Goal: Task Accomplishment & Management: Use online tool/utility

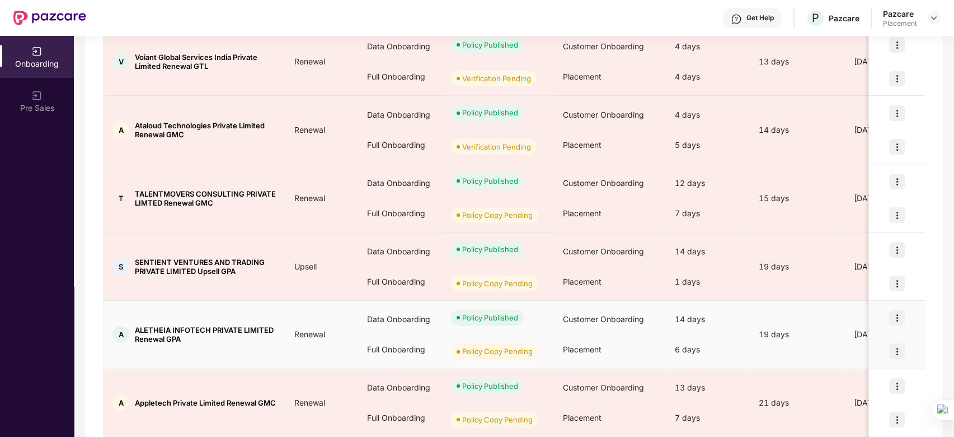
scroll to position [500, 0]
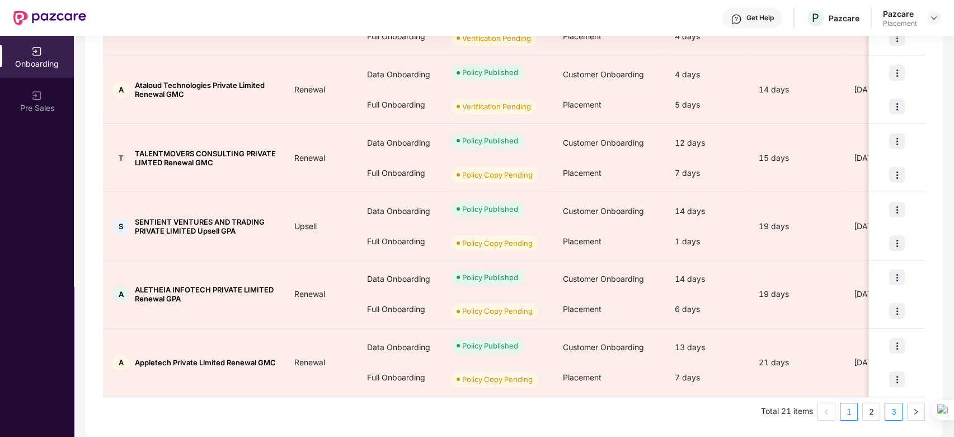
click at [893, 410] on link "3" at bounding box center [894, 411] width 17 height 17
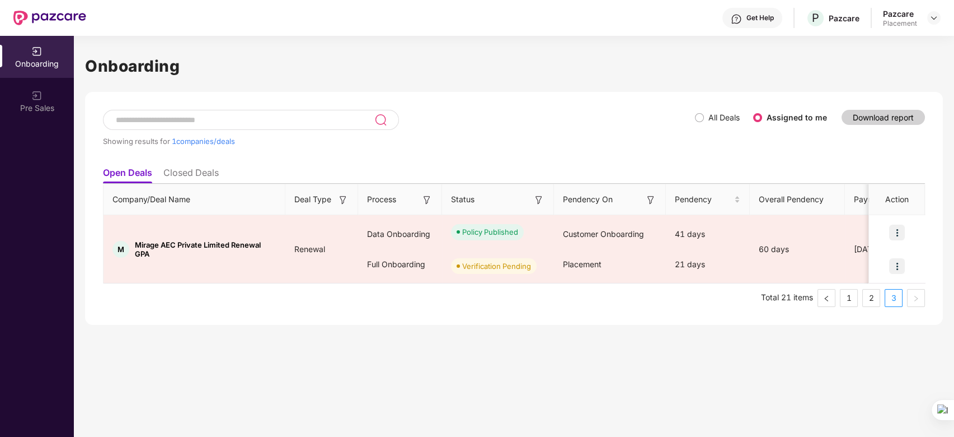
scroll to position [0, 0]
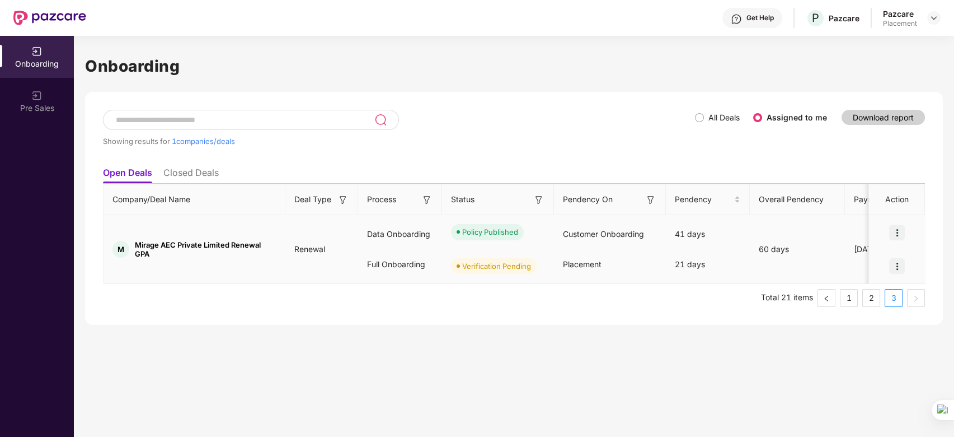
click at [899, 265] on img at bounding box center [898, 266] width 16 height 16
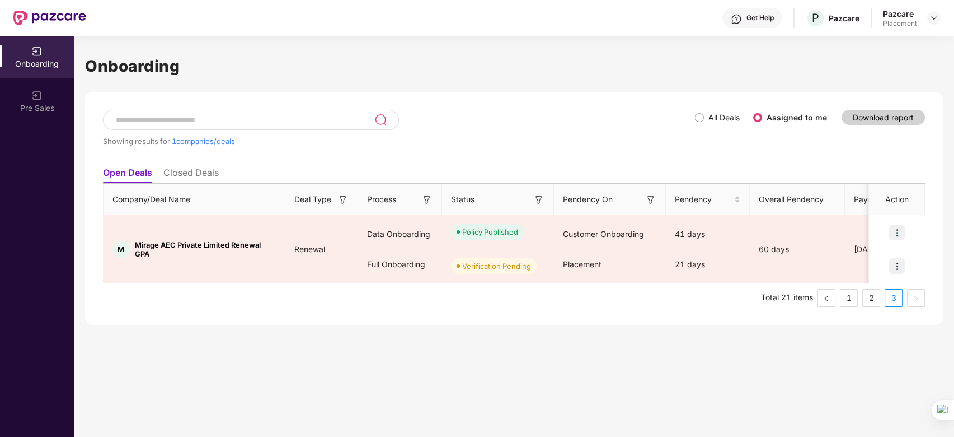
click at [644, 299] on ul "Total 21 items 1 2 3" at bounding box center [514, 298] width 822 height 18
click at [877, 298] on link "2" at bounding box center [871, 297] width 17 height 17
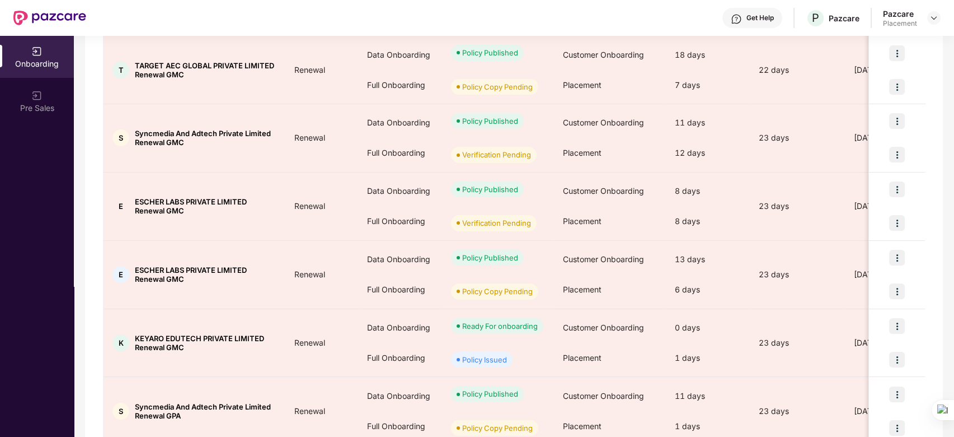
scroll to position [163, 0]
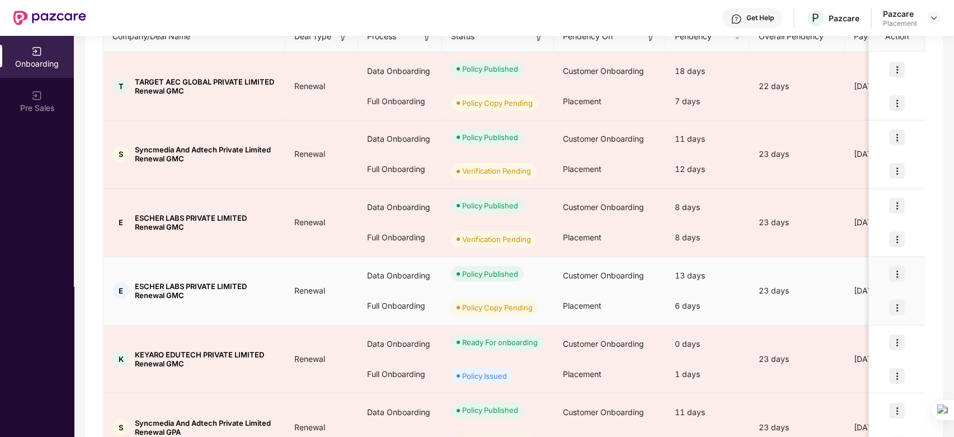
click at [897, 309] on img at bounding box center [898, 307] width 16 height 16
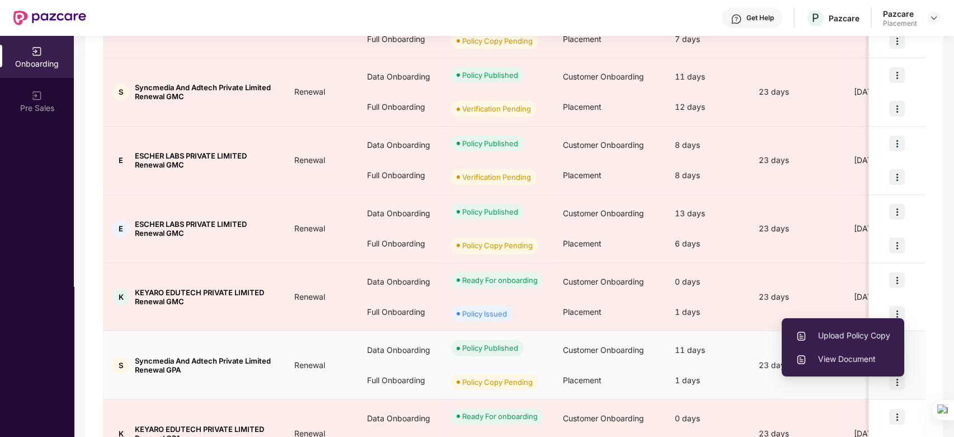
scroll to position [209, 0]
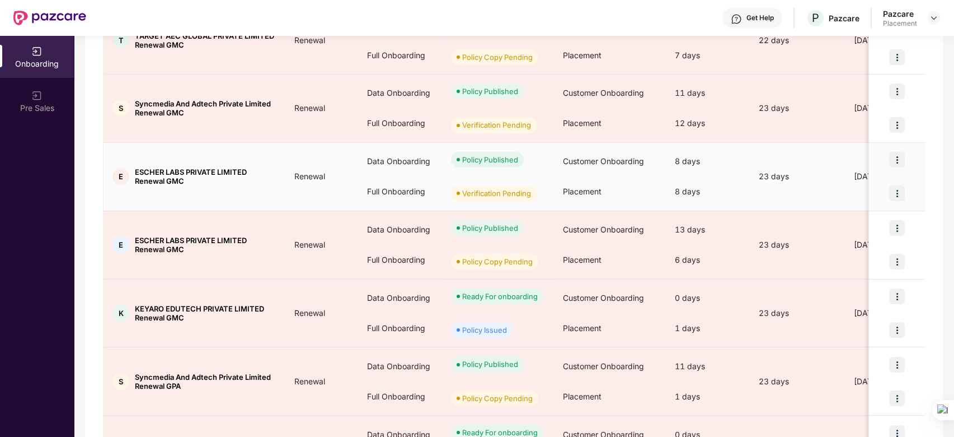
click at [901, 191] on img at bounding box center [898, 193] width 16 height 16
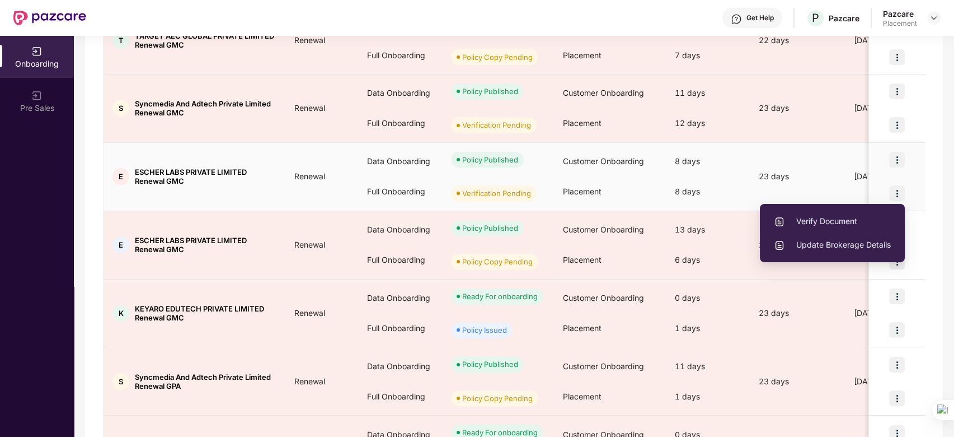
click at [837, 213] on li "Verify Document" at bounding box center [832, 221] width 145 height 24
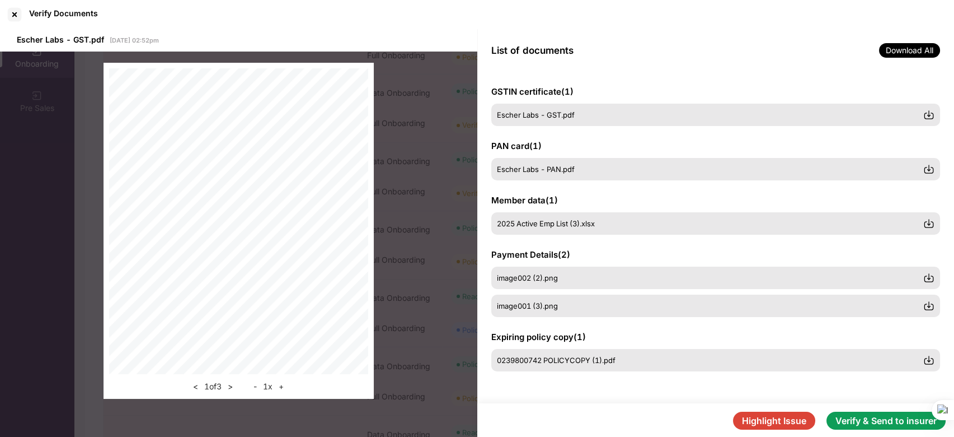
click at [878, 411] on button "Verify & Send to insurer" at bounding box center [886, 420] width 119 height 18
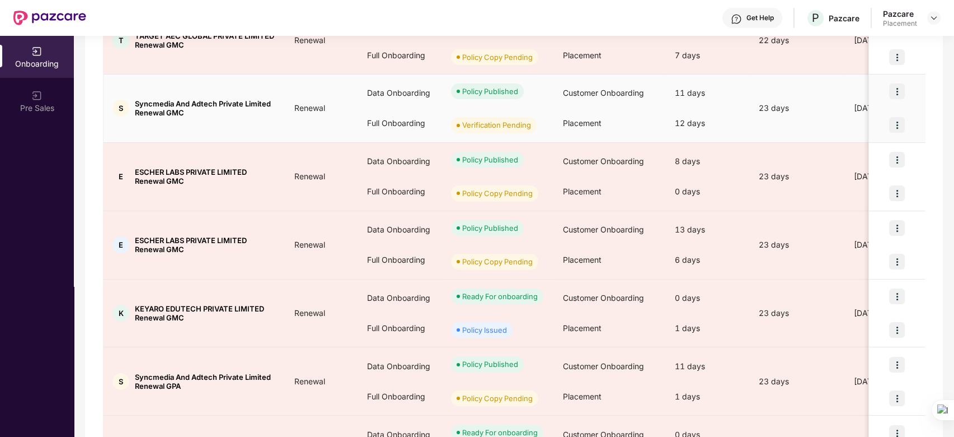
click at [898, 122] on img at bounding box center [898, 125] width 16 height 16
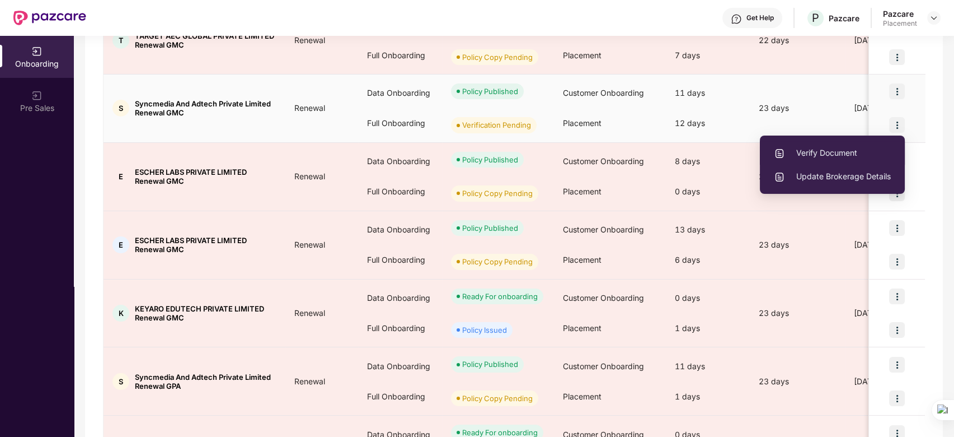
click at [842, 147] on span "Verify Document" at bounding box center [832, 153] width 117 height 12
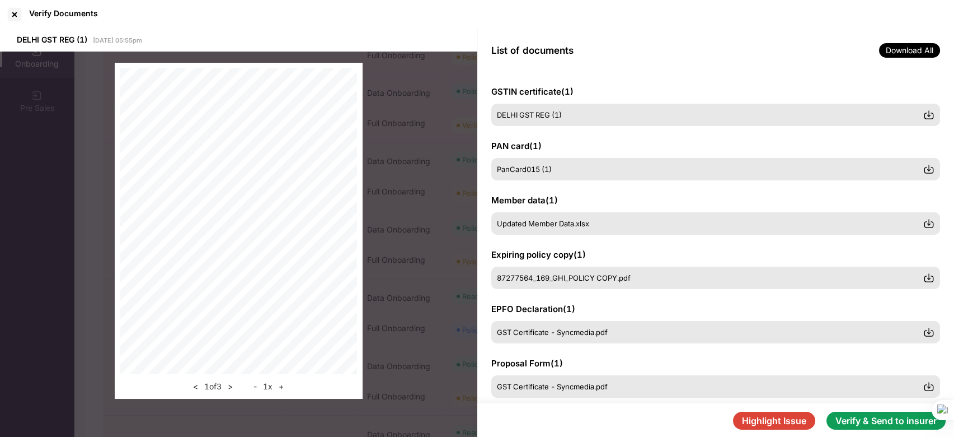
click at [887, 411] on button "Verify & Send to insurer" at bounding box center [886, 420] width 119 height 18
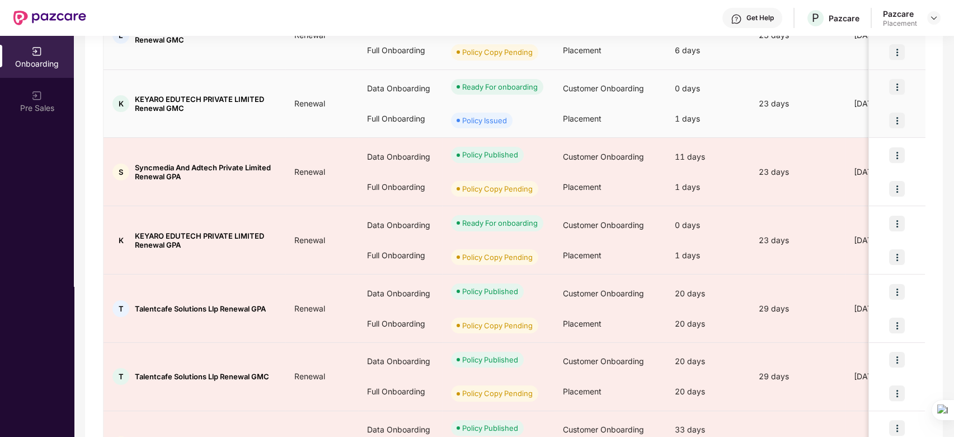
scroll to position [500, 0]
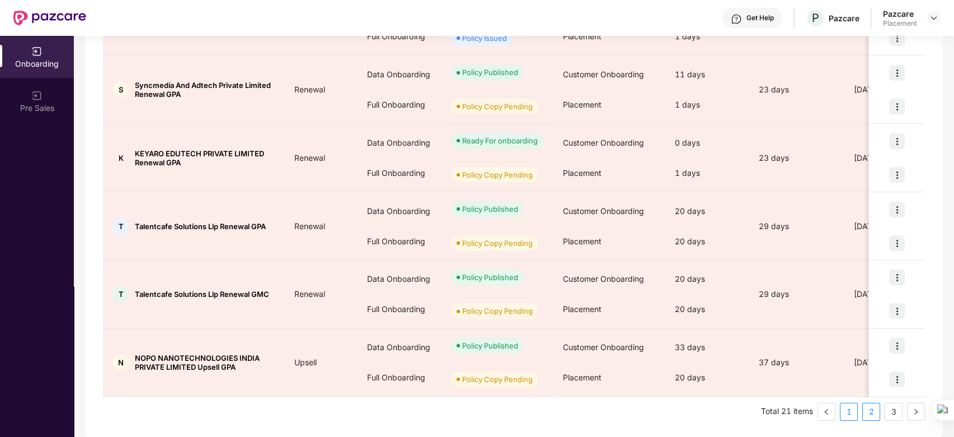
click at [851, 410] on link "1" at bounding box center [849, 411] width 17 height 17
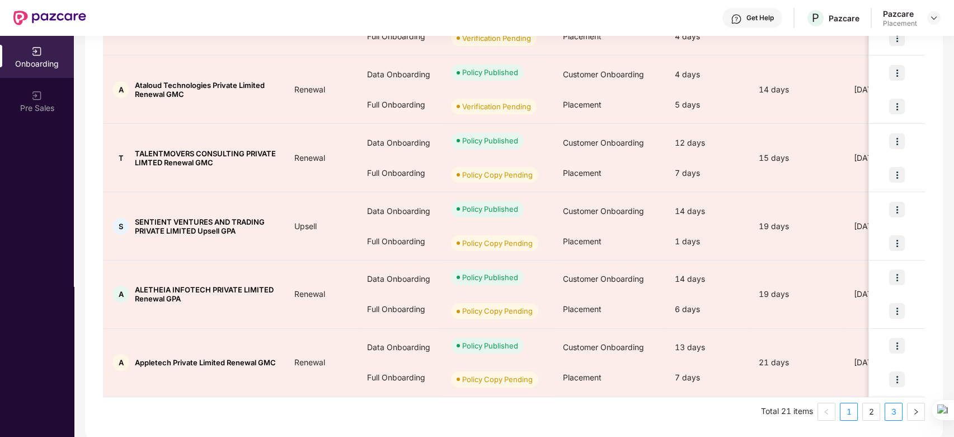
click at [889, 410] on link "3" at bounding box center [894, 411] width 17 height 17
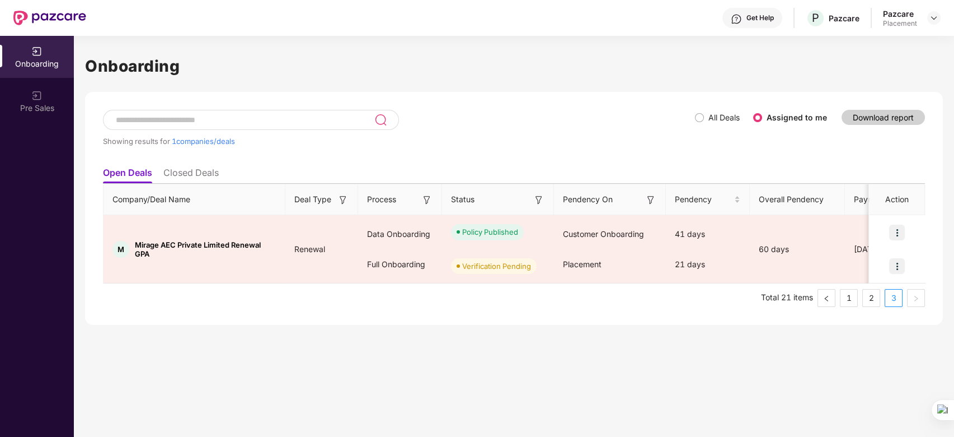
scroll to position [0, 0]
click at [868, 301] on link "2" at bounding box center [871, 297] width 17 height 17
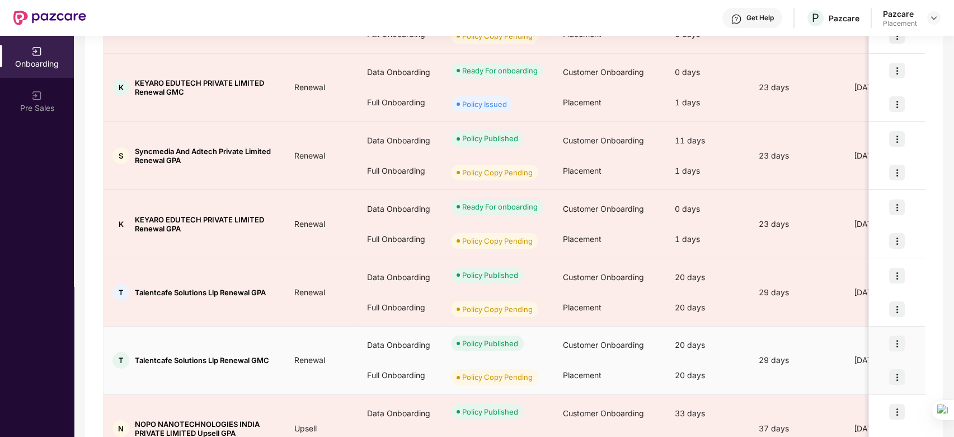
scroll to position [500, 0]
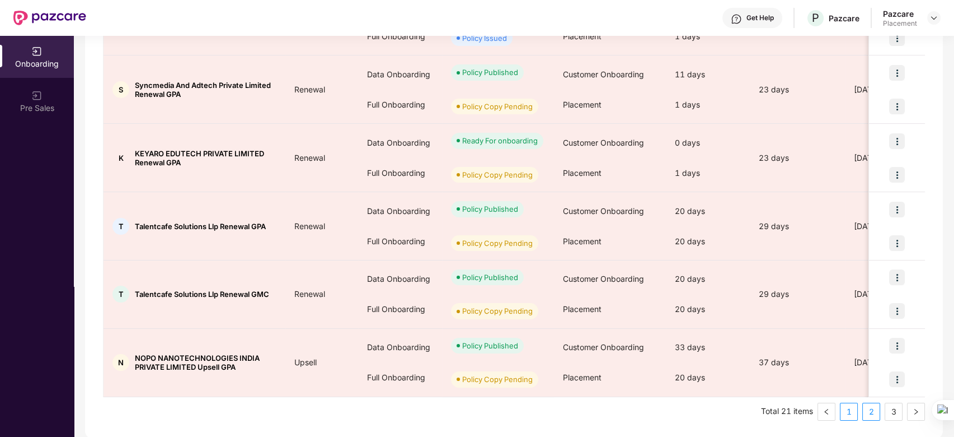
click at [848, 410] on link "1" at bounding box center [849, 411] width 17 height 17
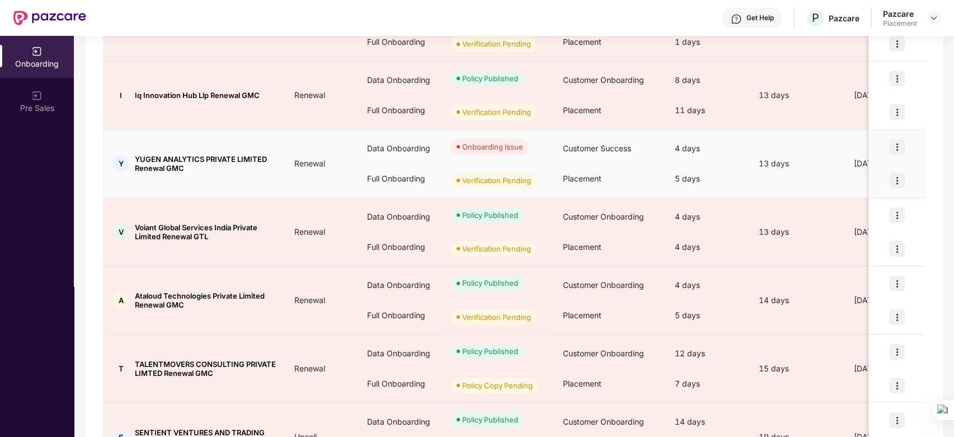
scroll to position [210, 0]
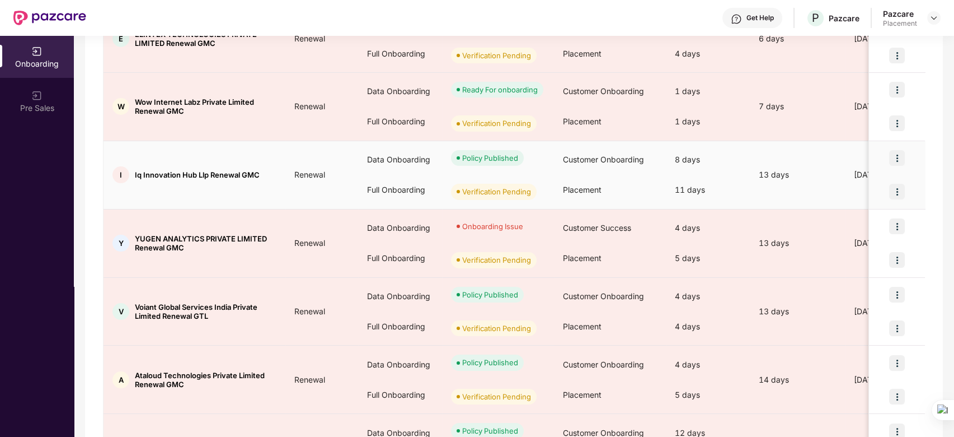
click at [898, 188] on img at bounding box center [898, 192] width 16 height 16
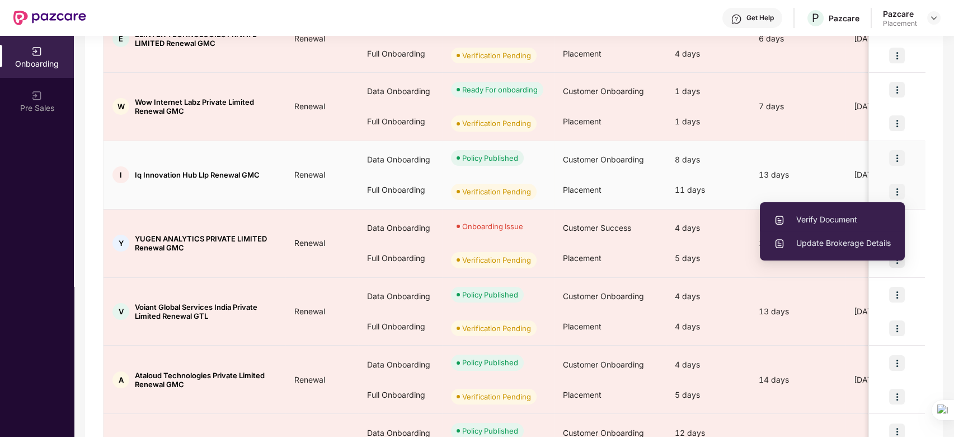
click at [827, 218] on span "Verify Document" at bounding box center [832, 219] width 117 height 12
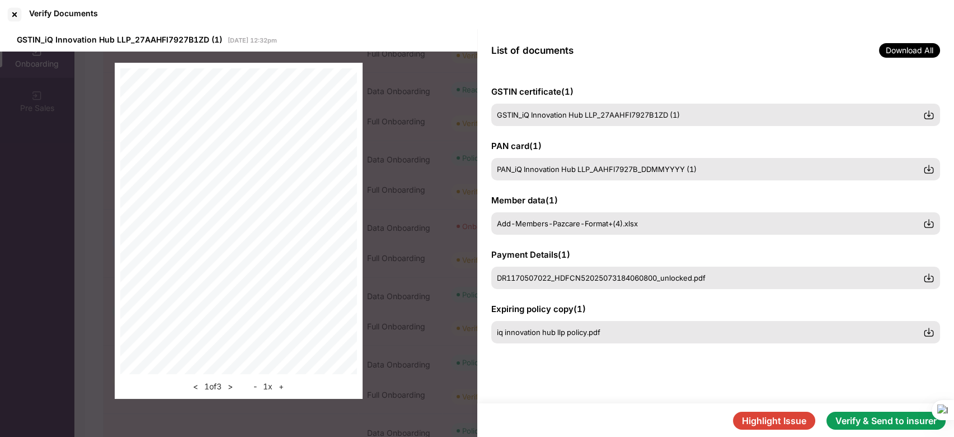
click at [873, 411] on button "Verify & Send to insurer" at bounding box center [886, 420] width 119 height 18
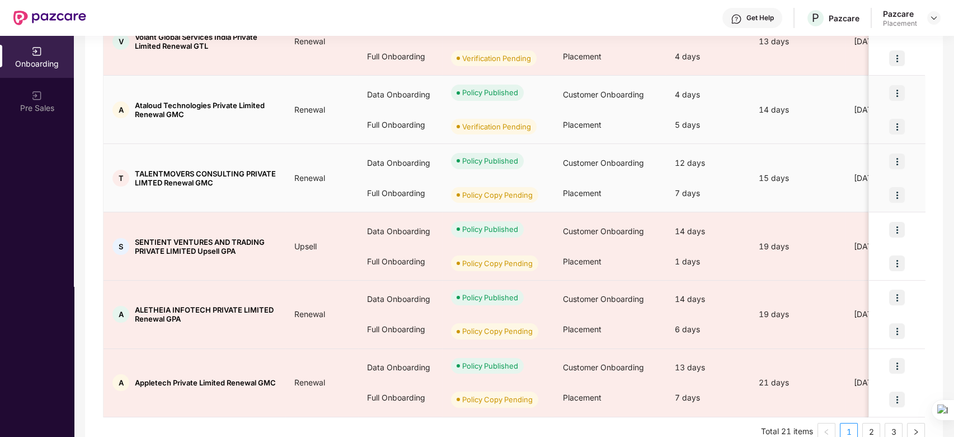
scroll to position [500, 0]
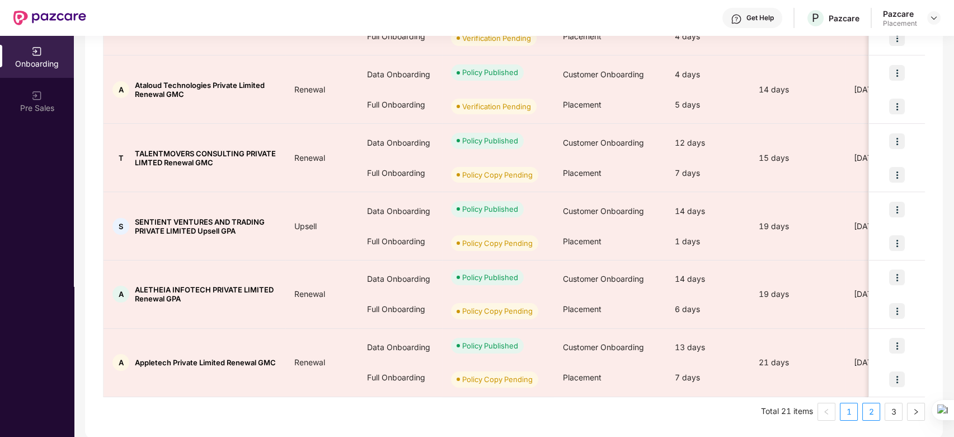
click at [873, 411] on link "2" at bounding box center [871, 411] width 17 height 17
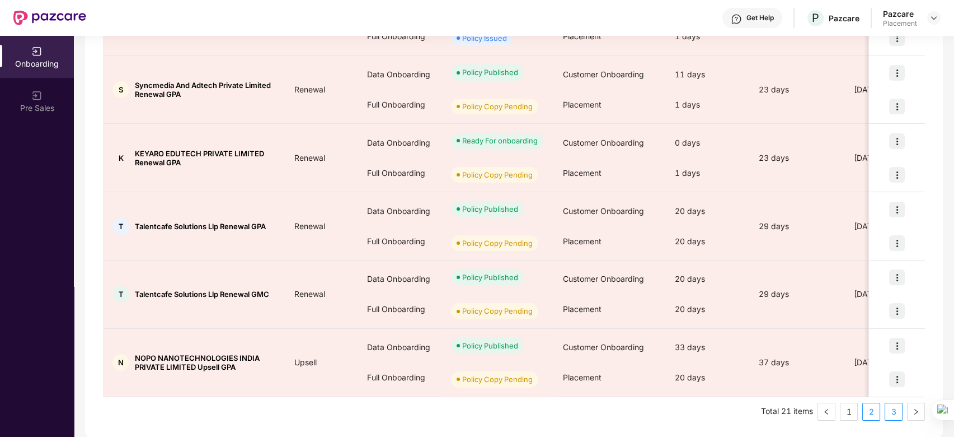
click at [896, 408] on link "3" at bounding box center [894, 411] width 17 height 17
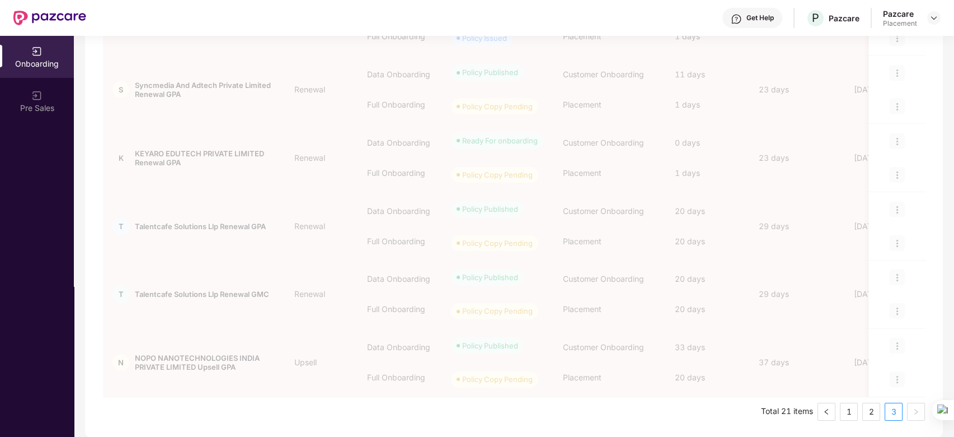
scroll to position [0, 0]
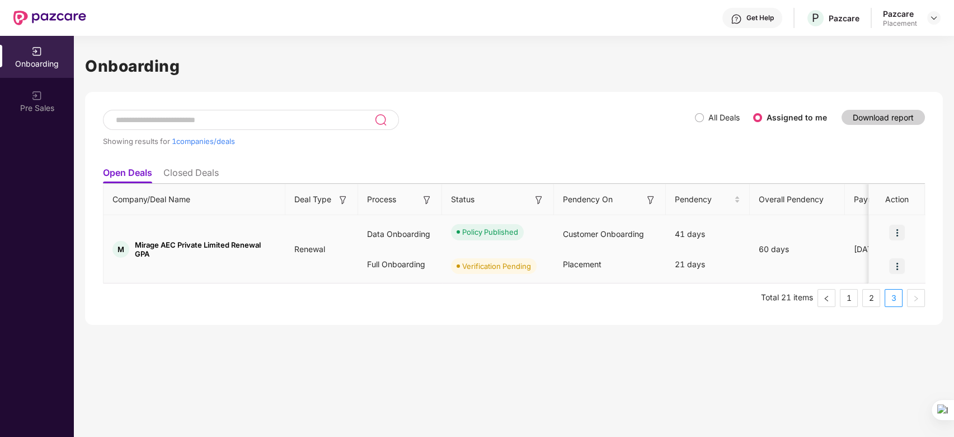
click at [899, 260] on img at bounding box center [898, 266] width 16 height 16
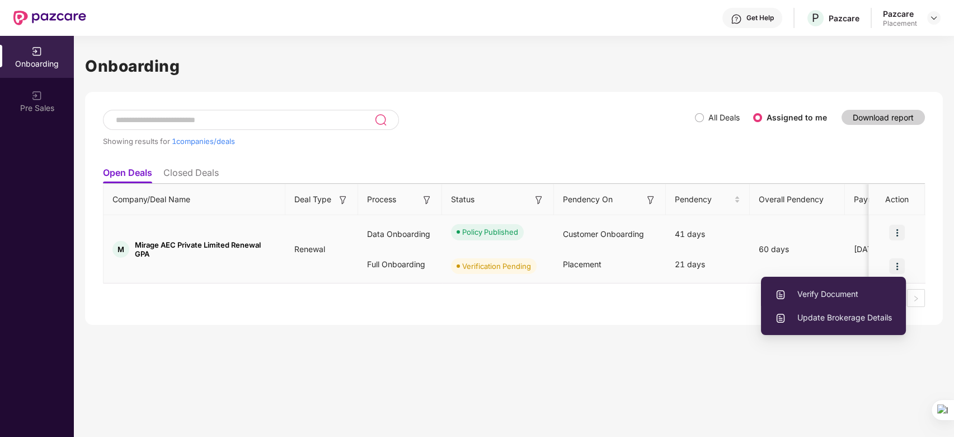
click at [829, 288] on span "Verify Document" at bounding box center [833, 294] width 117 height 12
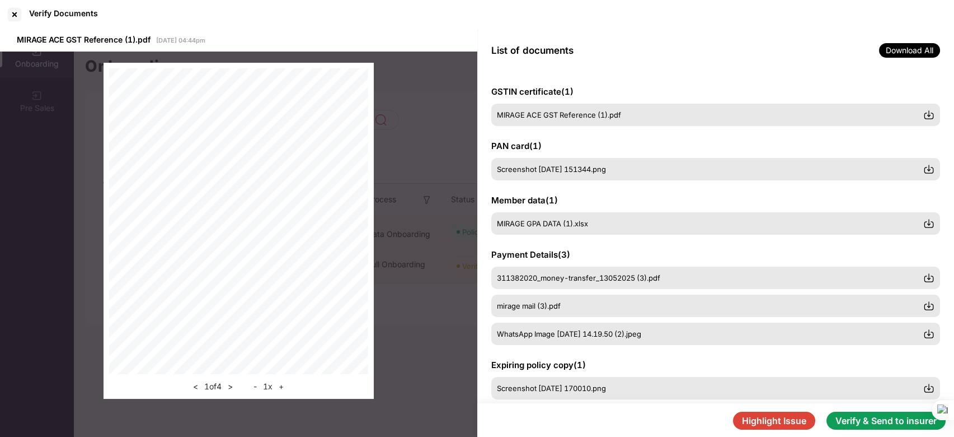
click at [882, 411] on button "Verify & Send to insurer" at bounding box center [886, 420] width 119 height 18
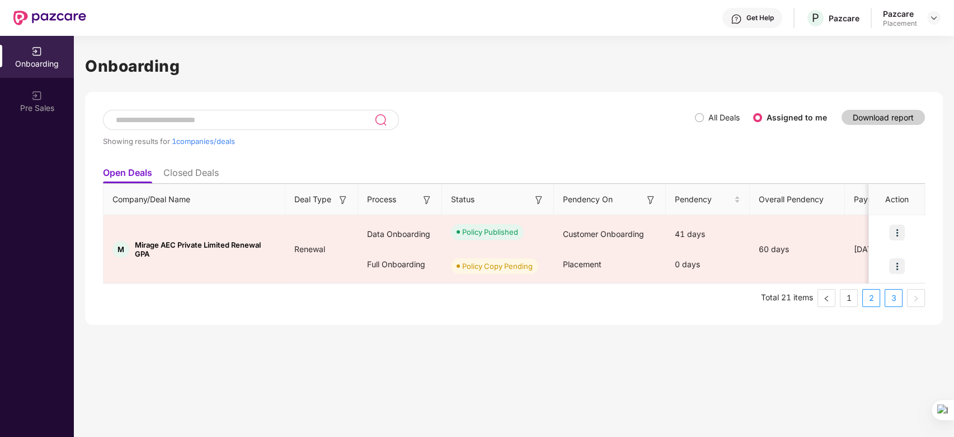
click at [869, 297] on link "2" at bounding box center [871, 297] width 17 height 17
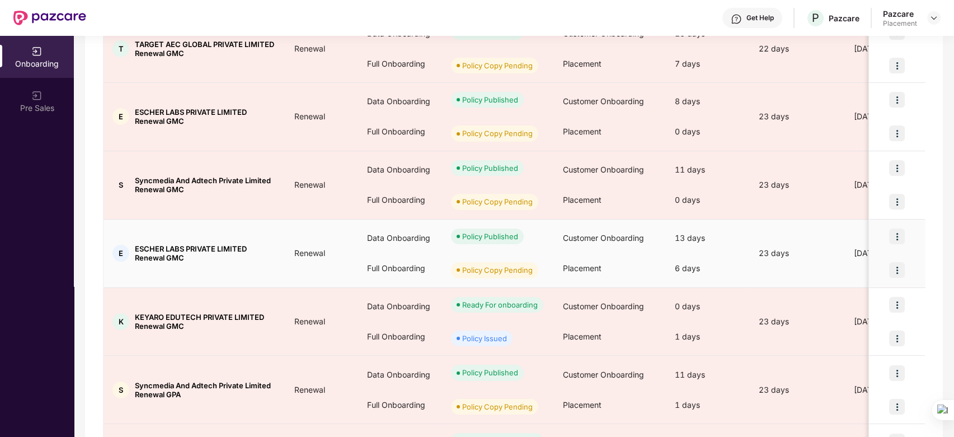
scroll to position [500, 0]
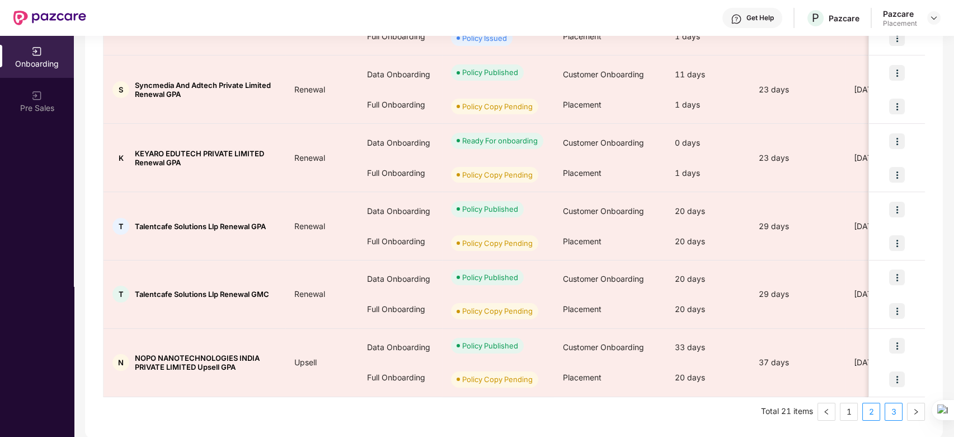
click at [893, 411] on link "3" at bounding box center [894, 411] width 17 height 17
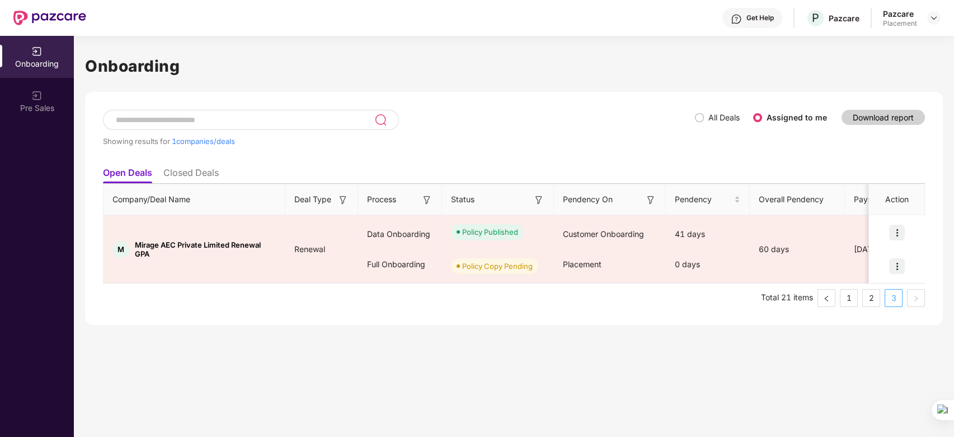
scroll to position [0, 0]
click at [872, 299] on link "2" at bounding box center [871, 297] width 17 height 17
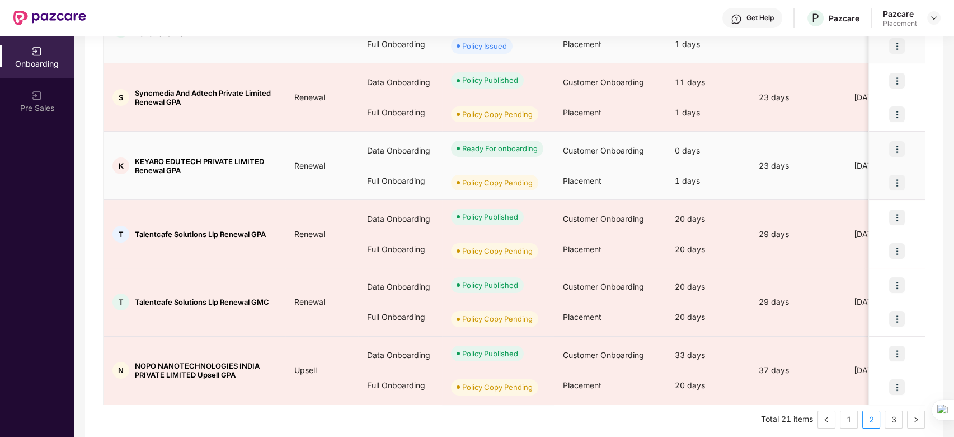
scroll to position [500, 0]
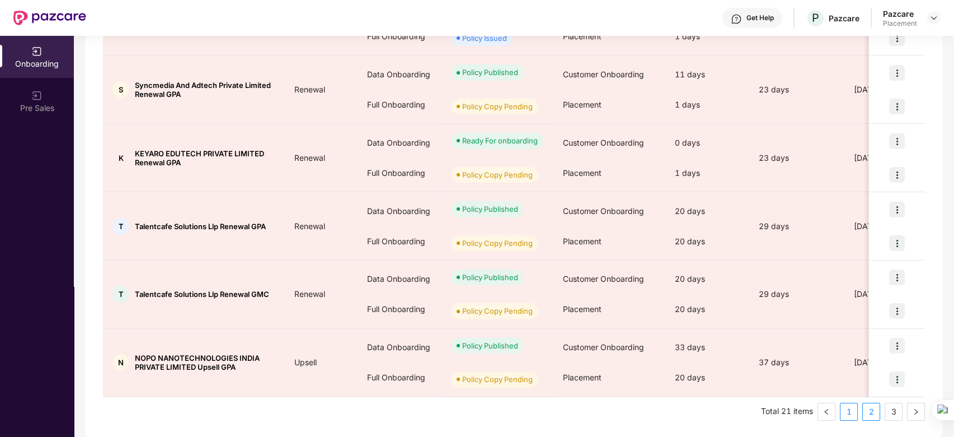
click at [850, 409] on link "1" at bounding box center [849, 411] width 17 height 17
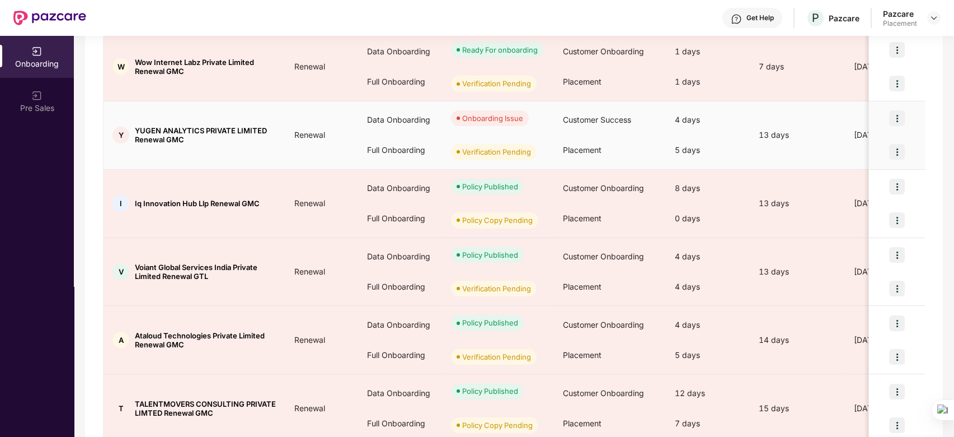
scroll to position [0, 0]
